Goal: Navigation & Orientation: Go to known website

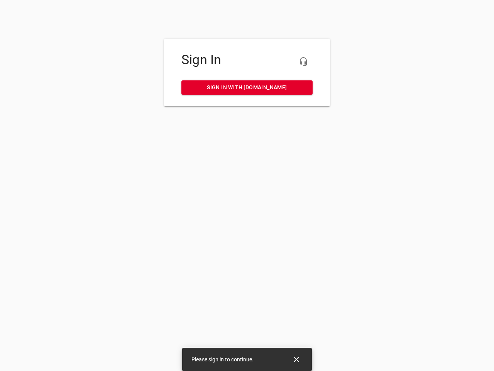
click at [304, 61] on icon "button" at bounding box center [303, 61] width 9 height 9
click at [297, 359] on icon "Close" at bounding box center [296, 359] width 5 height 5
